Goal: Task Accomplishment & Management: Use online tool/utility

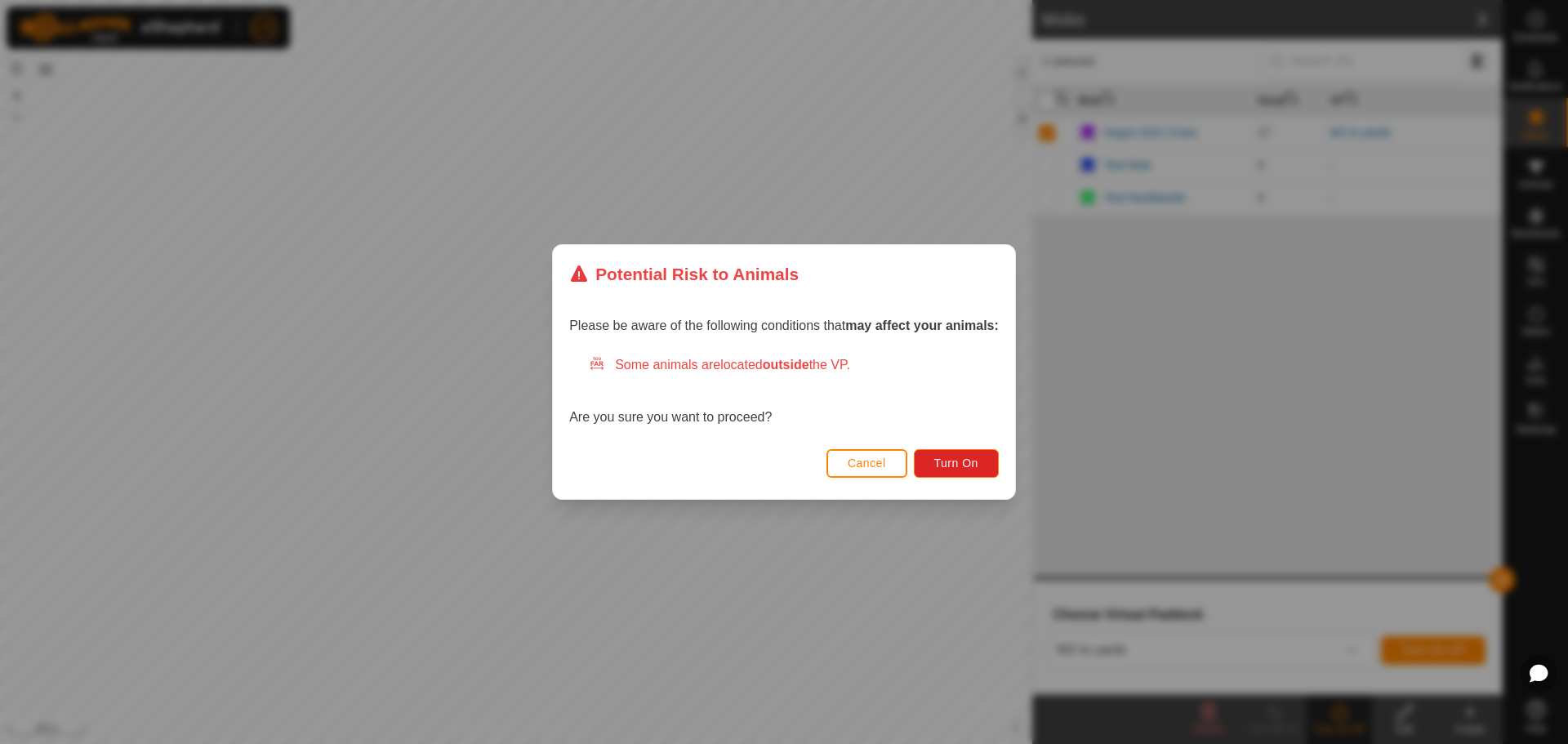
click at [848, 464] on button "Cancel" at bounding box center [866, 464] width 81 height 29
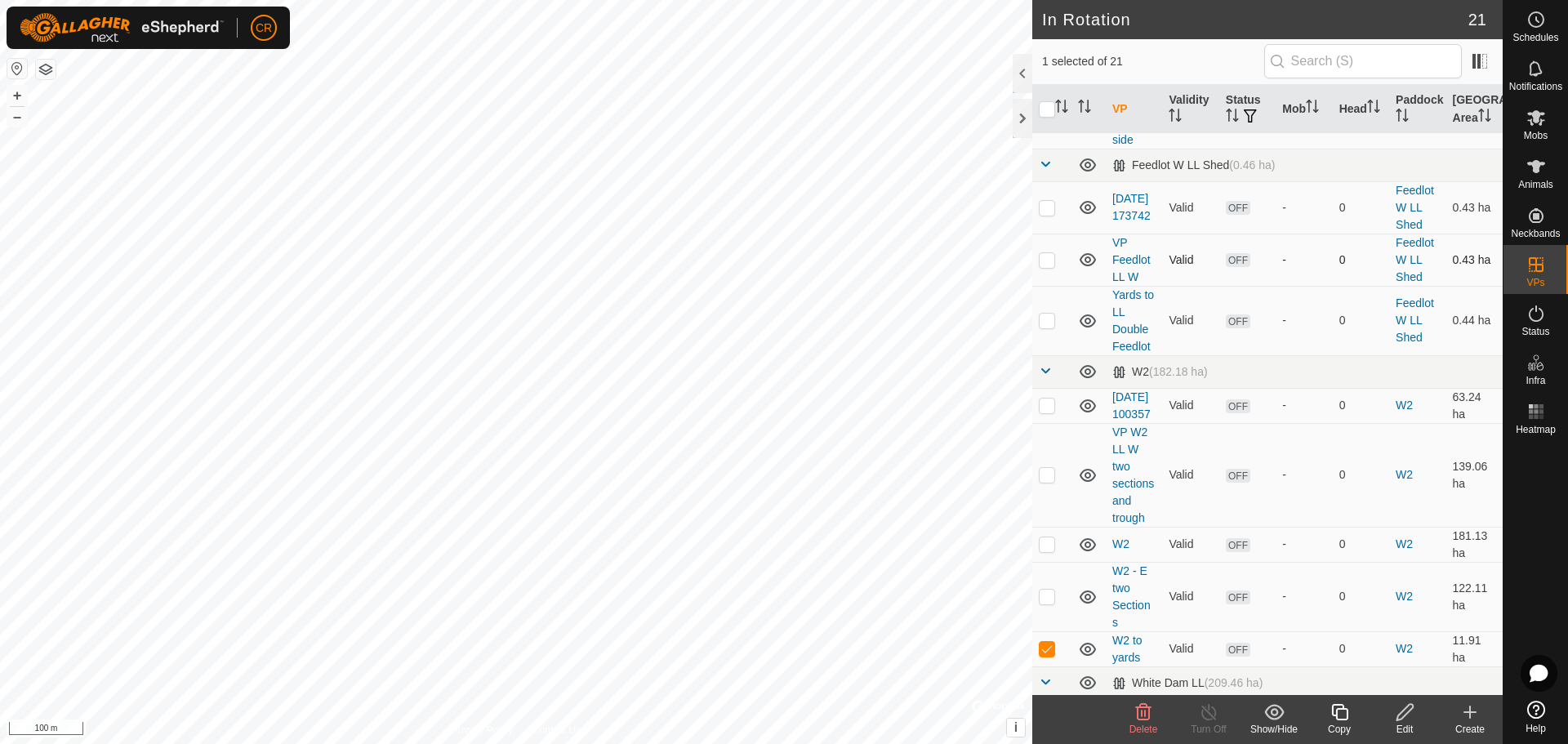
scroll to position [735, 0]
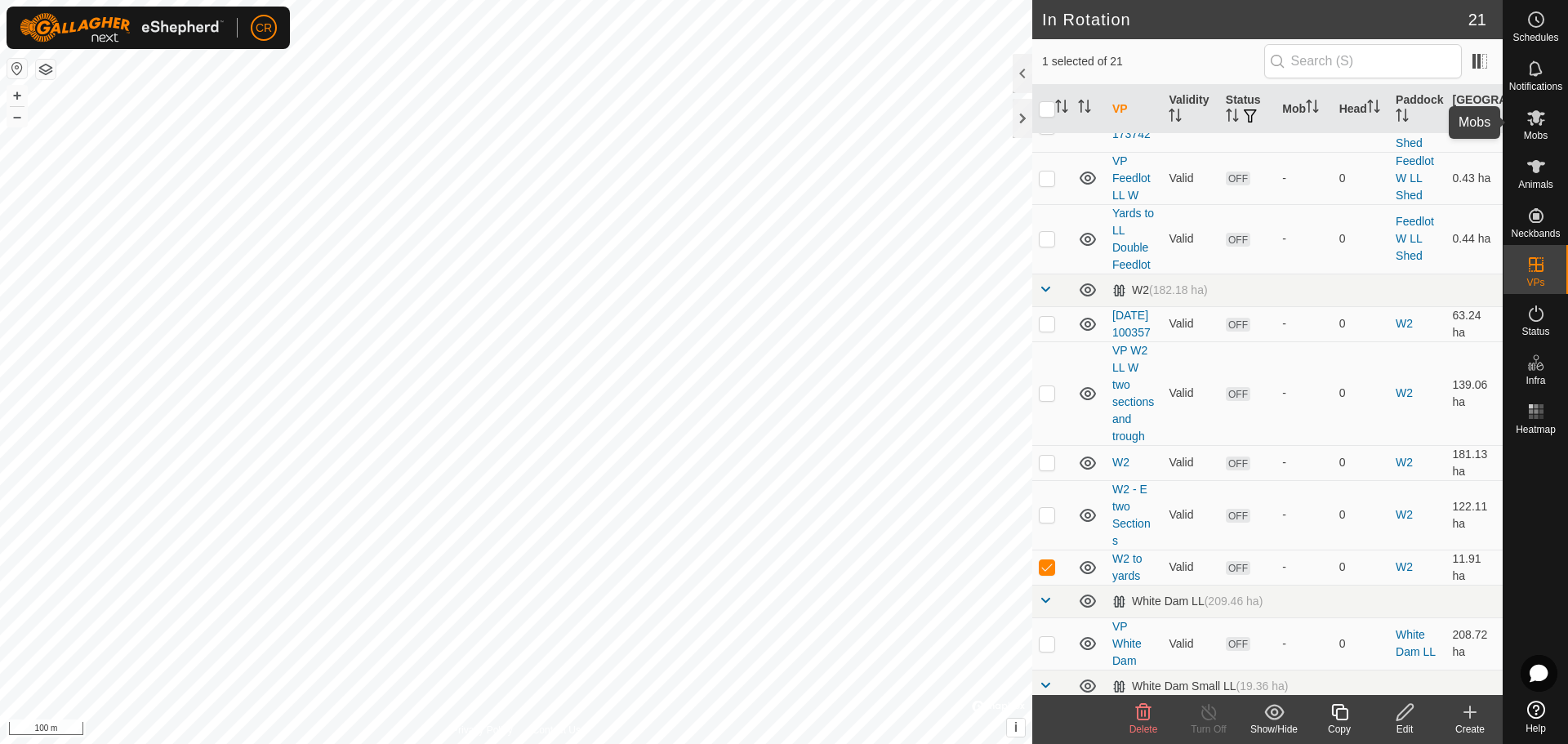
click at [1540, 122] on icon at bounding box center [1535, 118] width 18 height 15
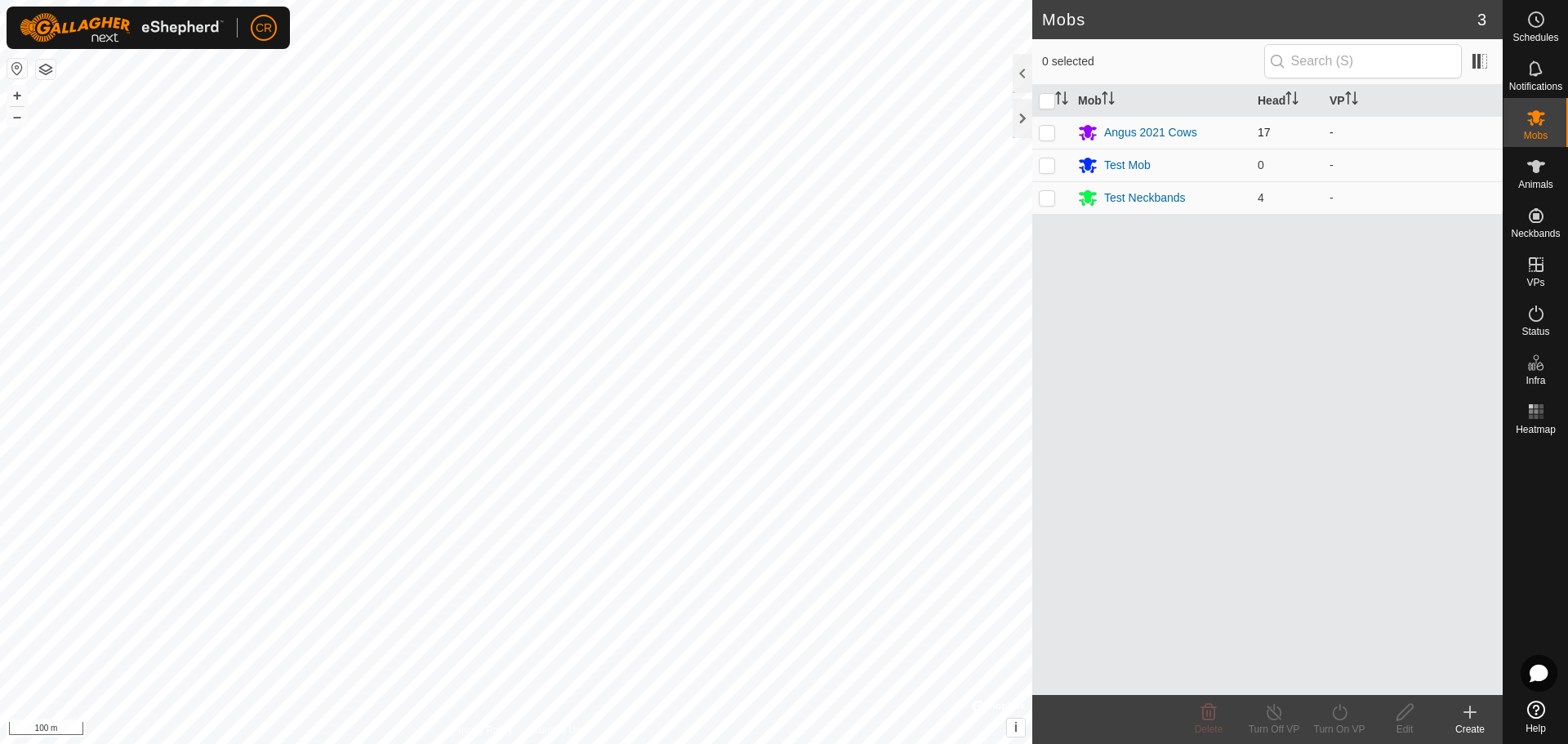
click at [1043, 134] on p-checkbox at bounding box center [1046, 133] width 16 height 13
checkbox input "true"
click at [1336, 725] on div "Turn On VP" at bounding box center [1339, 730] width 65 height 15
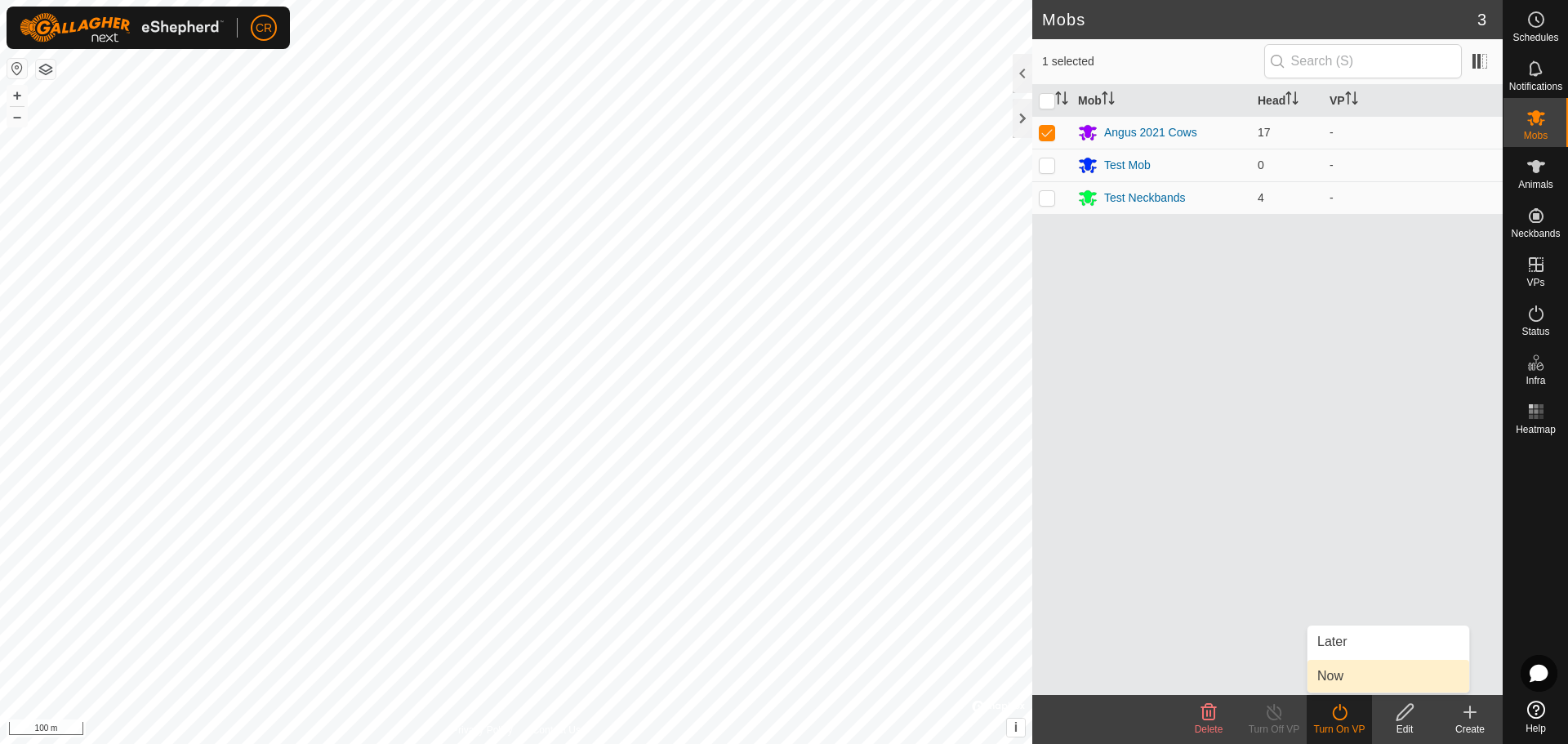
click at [1343, 679] on link "Now" at bounding box center [1388, 676] width 162 height 33
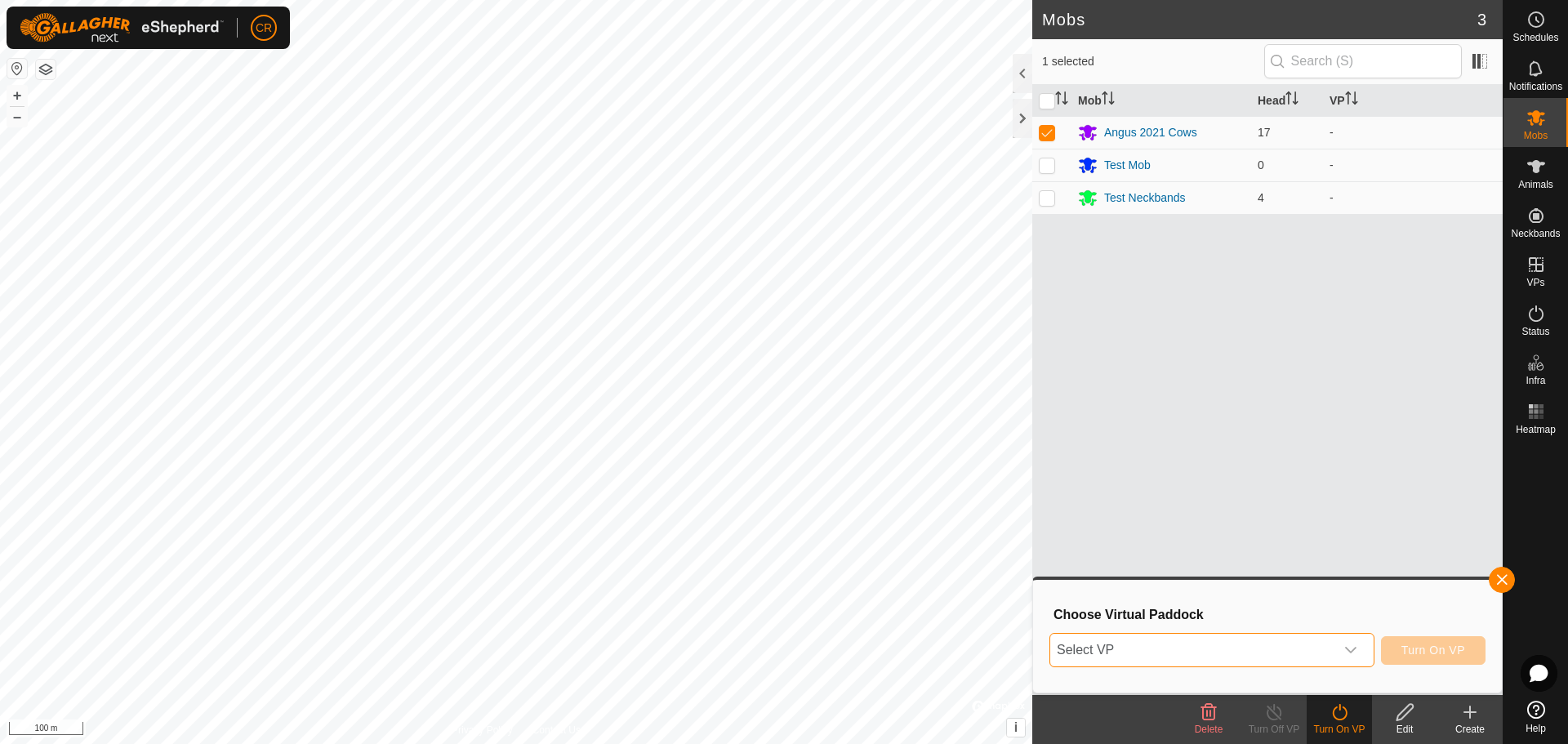
click at [1299, 651] on span "Select VP" at bounding box center [1192, 650] width 285 height 33
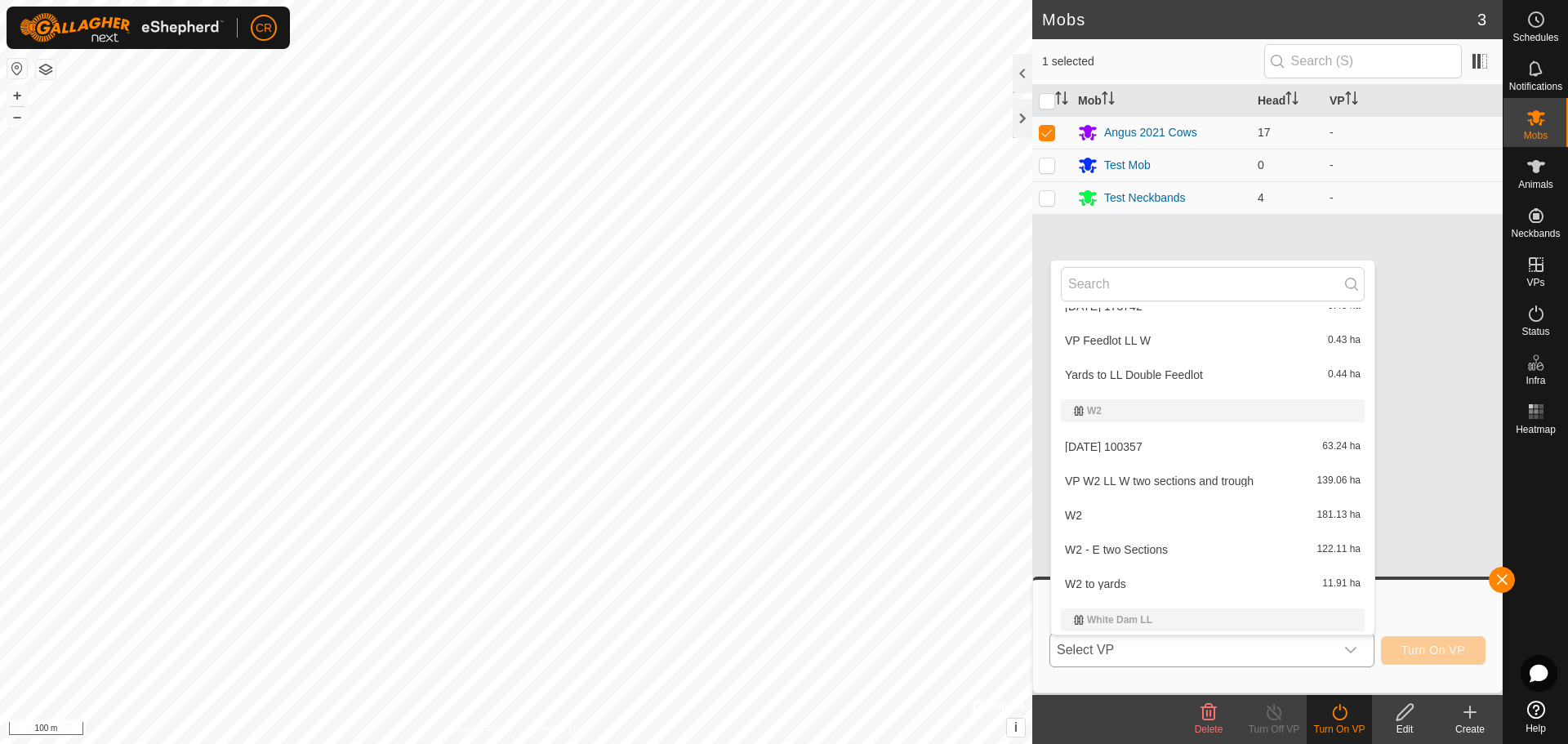
scroll to position [490, 0]
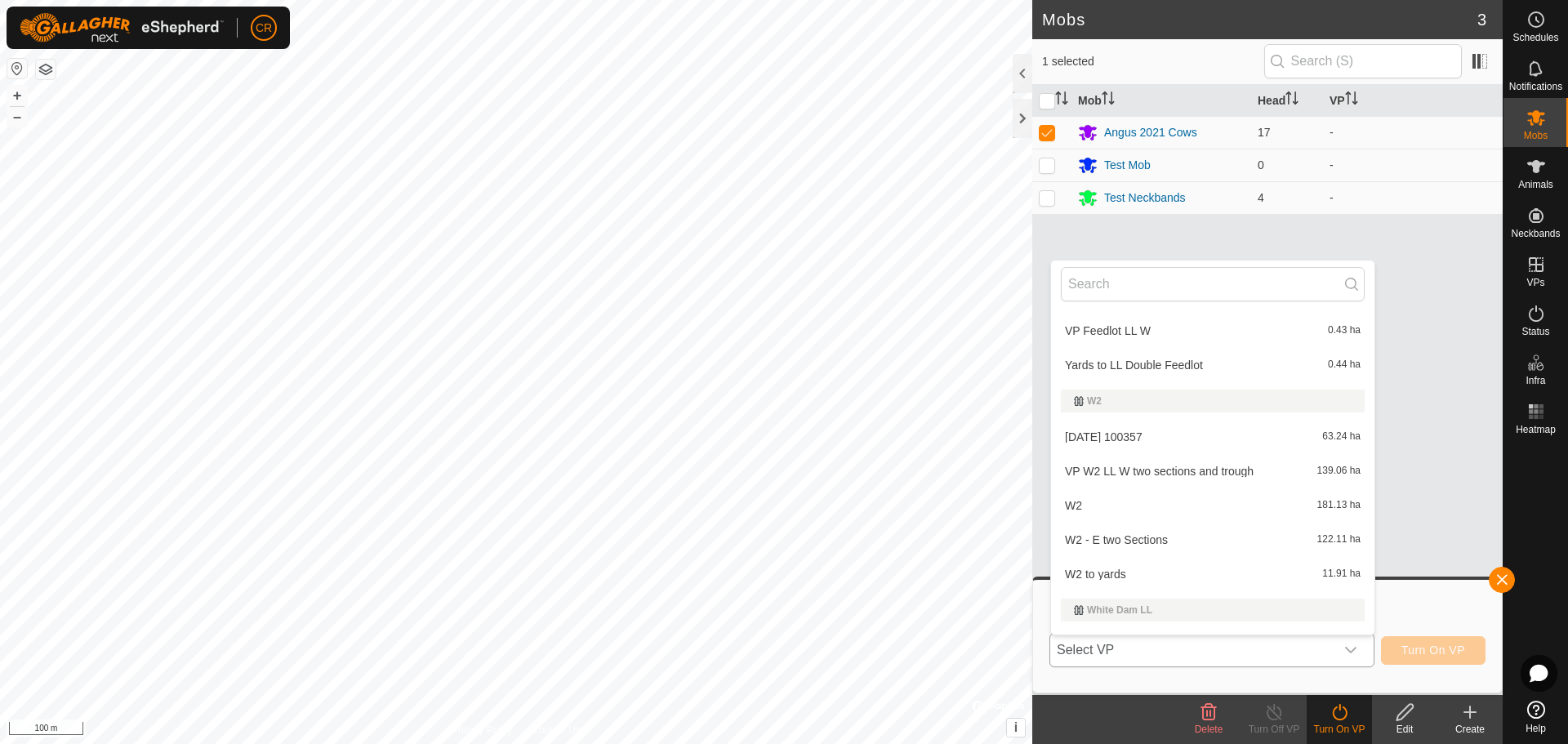
click at [1115, 570] on li "W2 to yards 11.91 ha" at bounding box center [1212, 574] width 323 height 33
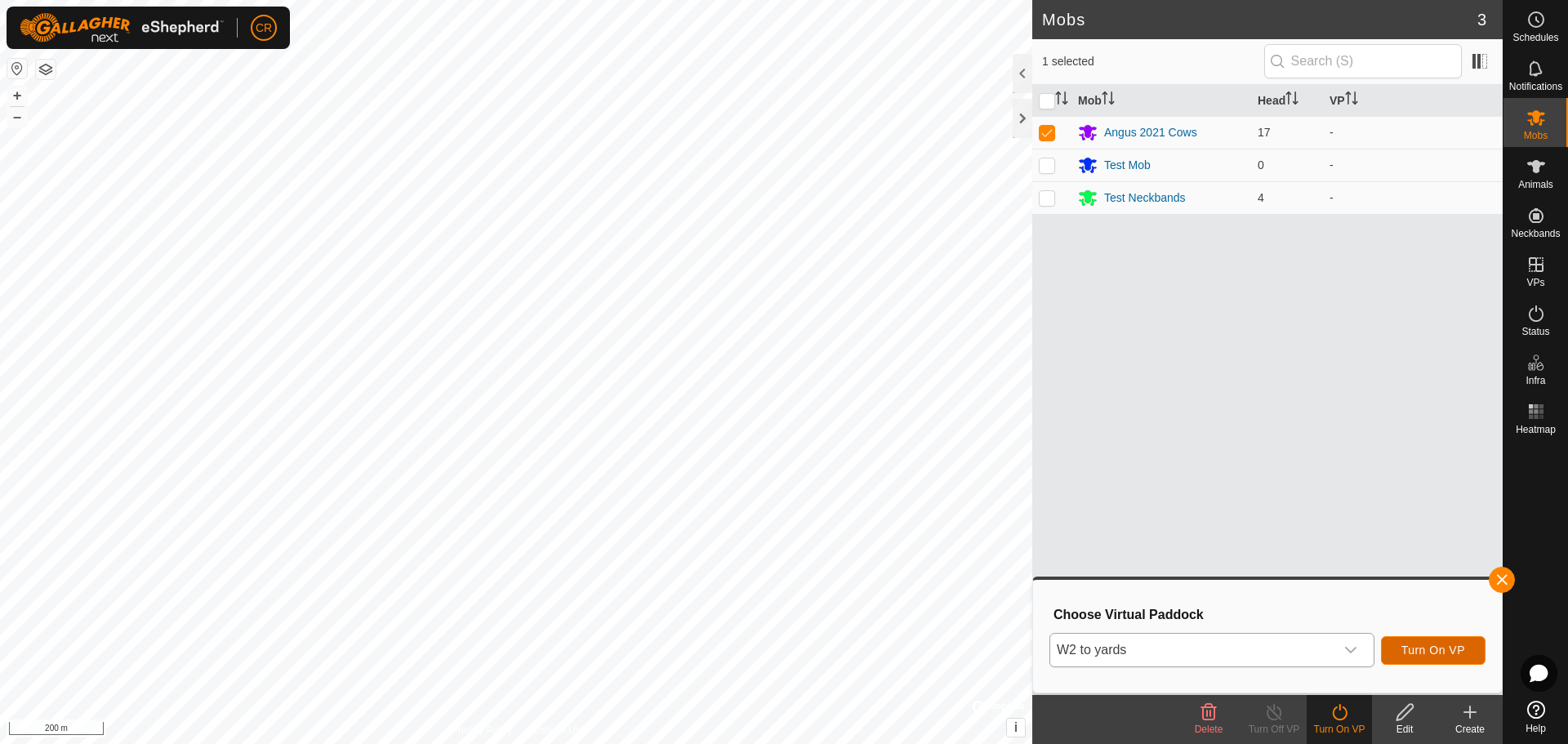
click at [1451, 646] on span "Turn On VP" at bounding box center [1433, 651] width 64 height 13
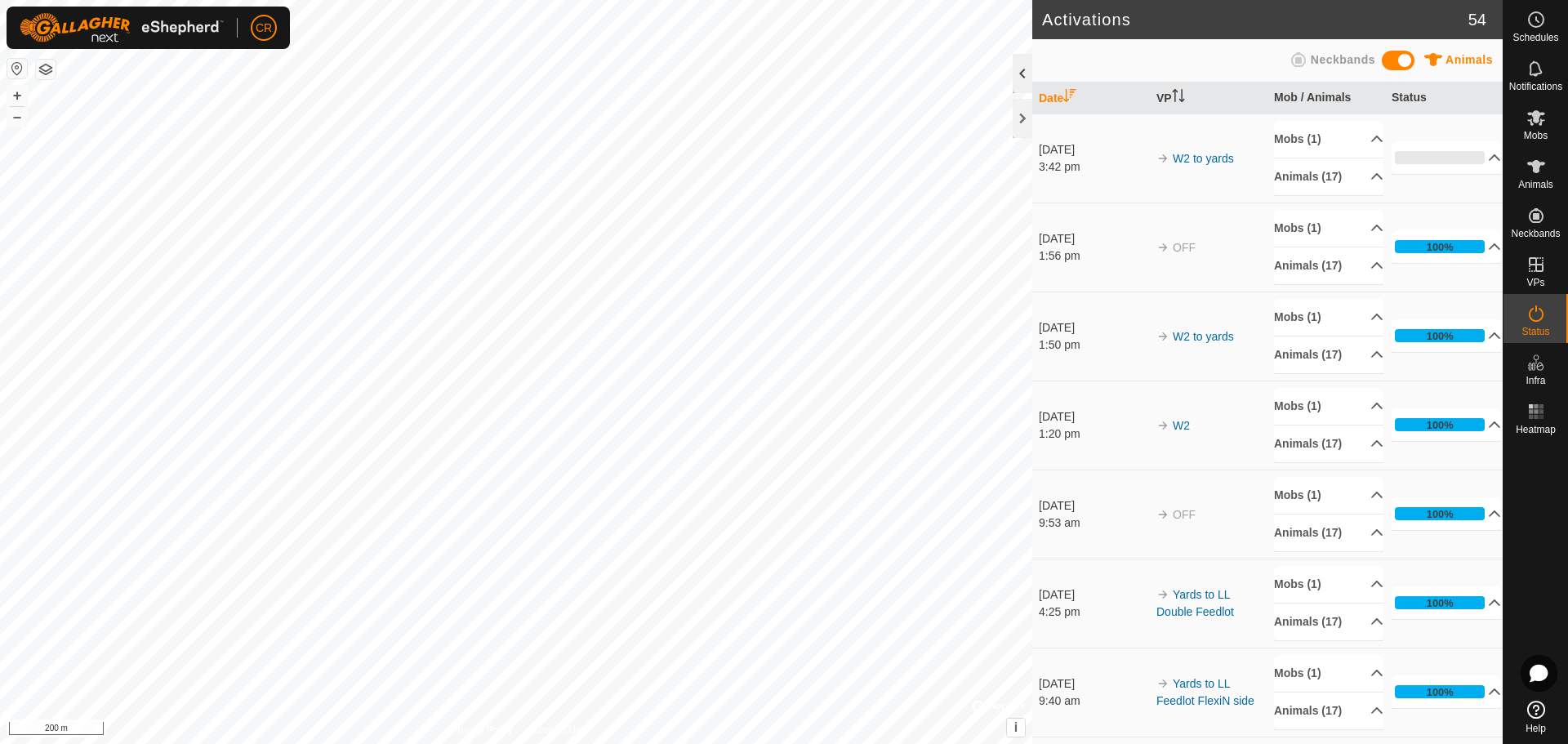
click at [1019, 75] on div at bounding box center [1022, 73] width 19 height 39
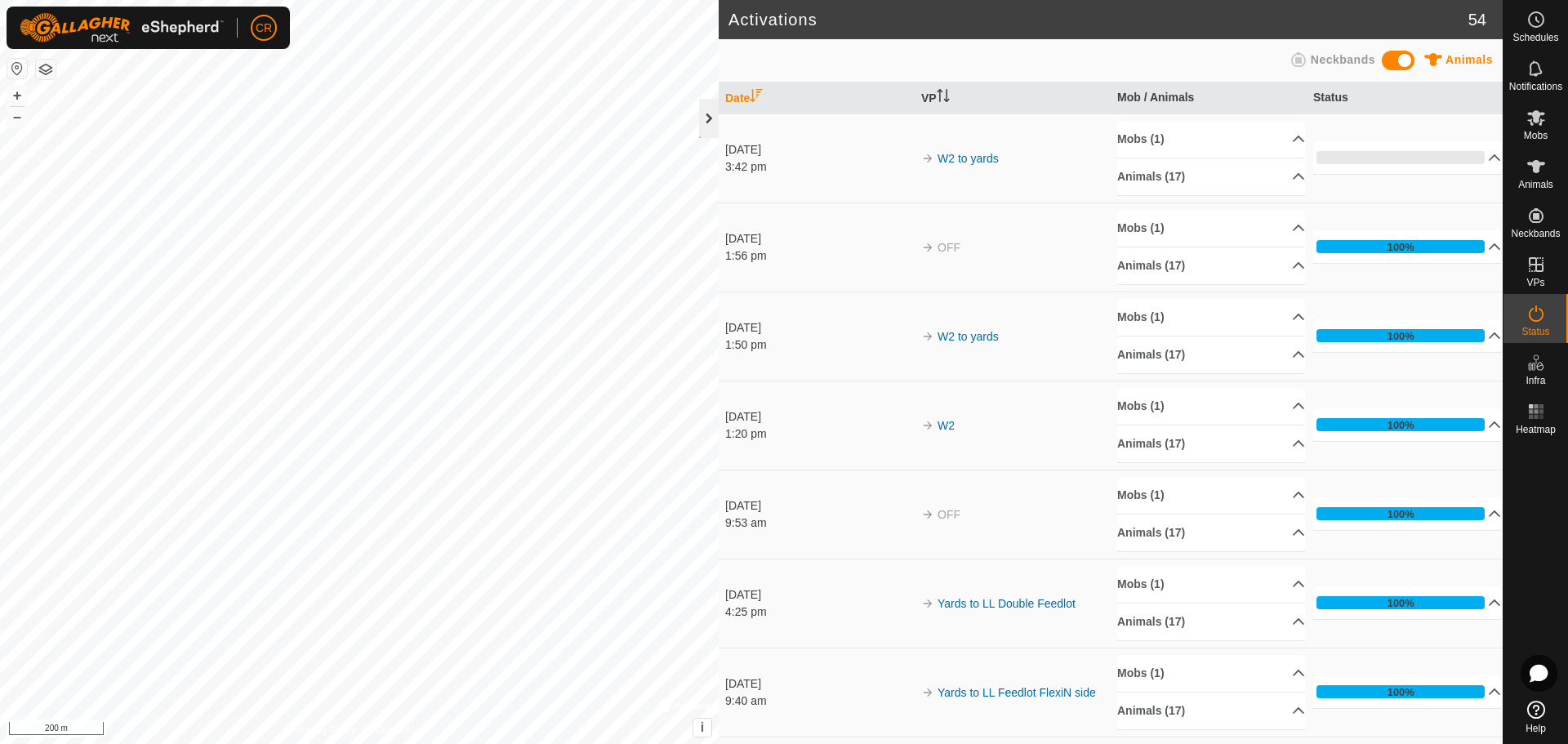
click at [706, 112] on div at bounding box center [708, 118] width 19 height 39
